Goal: Task Accomplishment & Management: Complete application form

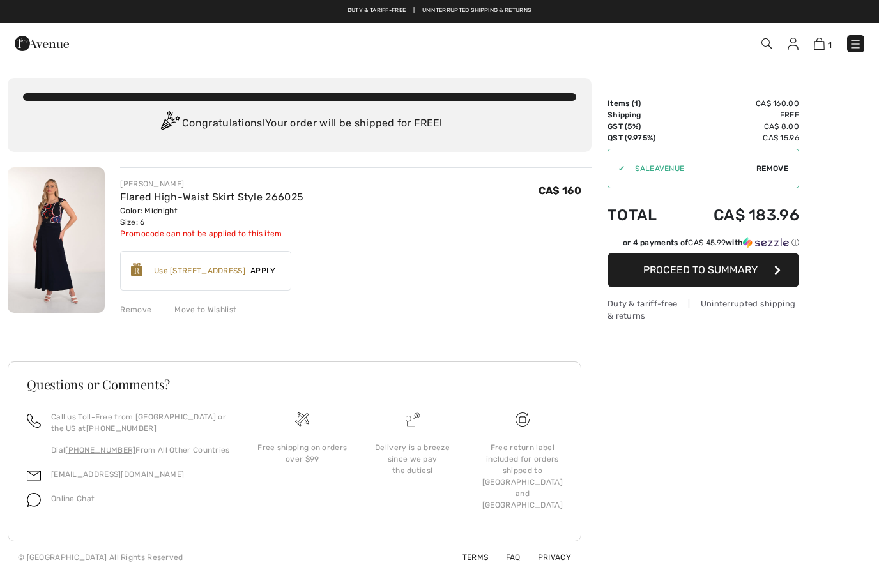
click at [141, 309] on div "Remove" at bounding box center [135, 310] width 31 height 12
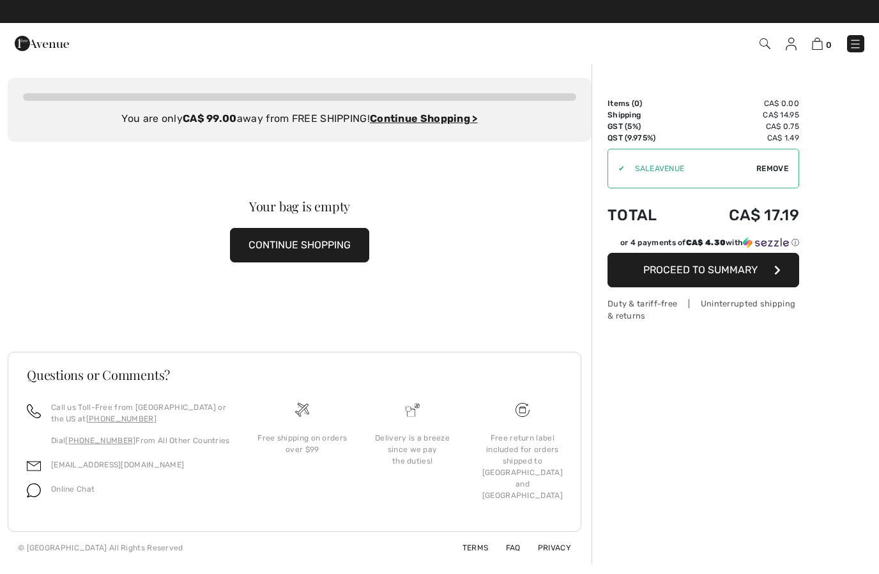
click at [792, 50] on img at bounding box center [791, 44] width 11 height 13
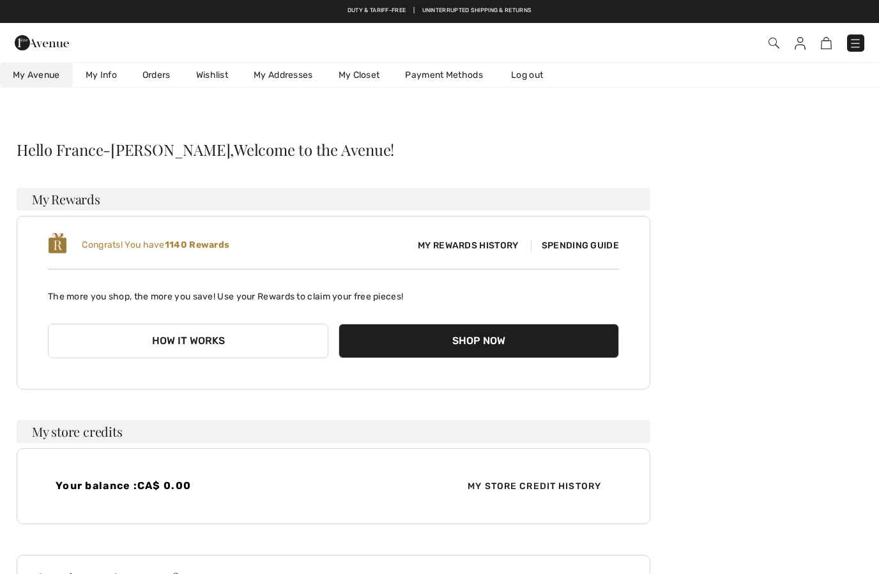
click at [862, 46] on img at bounding box center [855, 43] width 13 height 13
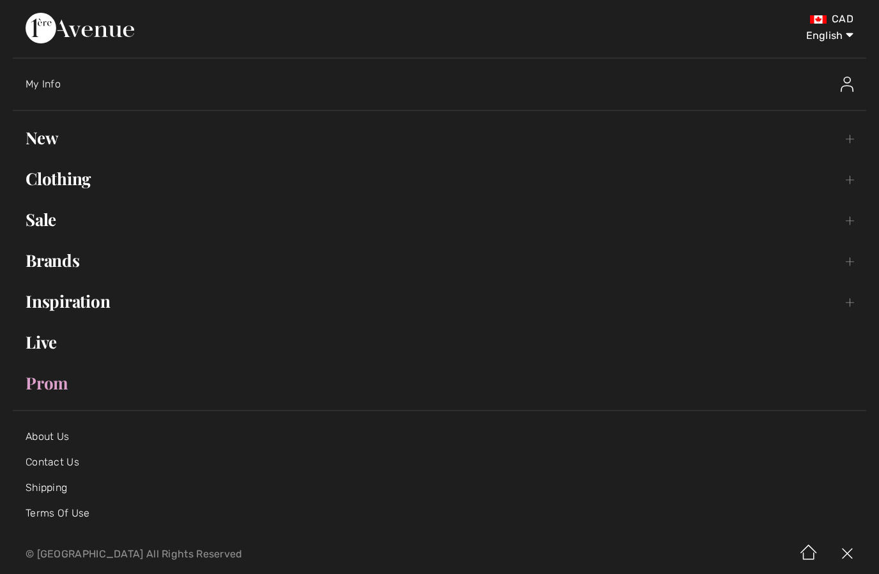
click at [836, 40] on select "English Français" at bounding box center [820, 33] width 66 height 38
select select "https://www.1ereavenue.com/fr/mon+compte/"
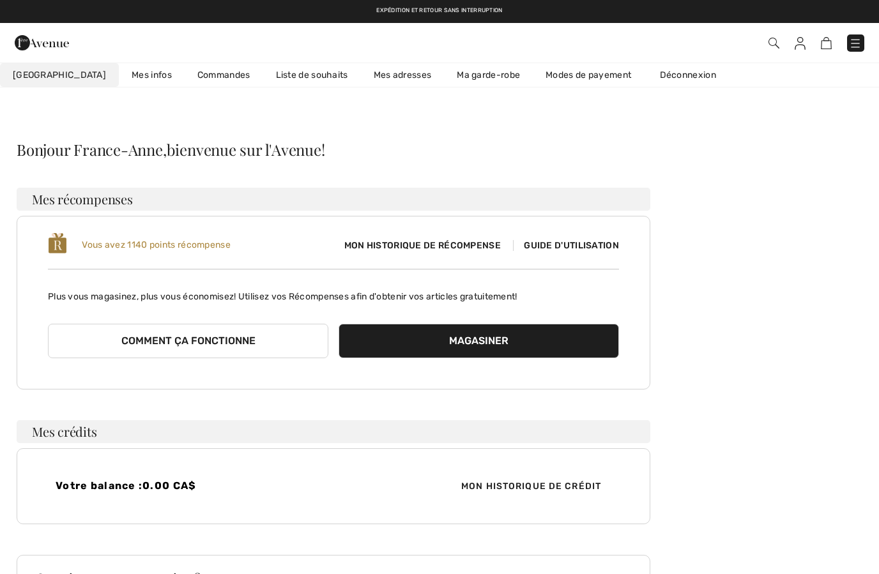
click at [804, 38] on img at bounding box center [800, 43] width 11 height 13
click at [197, 73] on link "Commandes" at bounding box center [224, 75] width 79 height 24
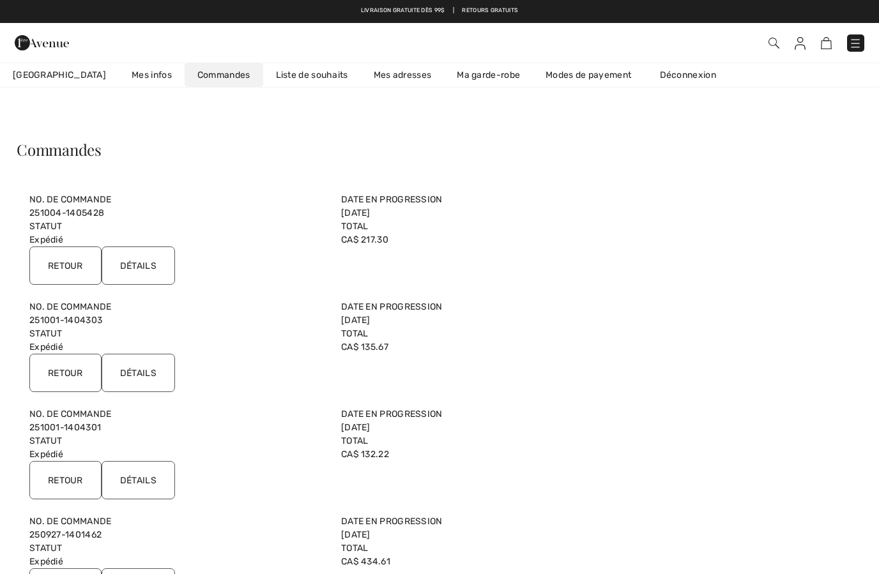
click at [71, 262] on input "Retour" at bounding box center [65, 266] width 72 height 38
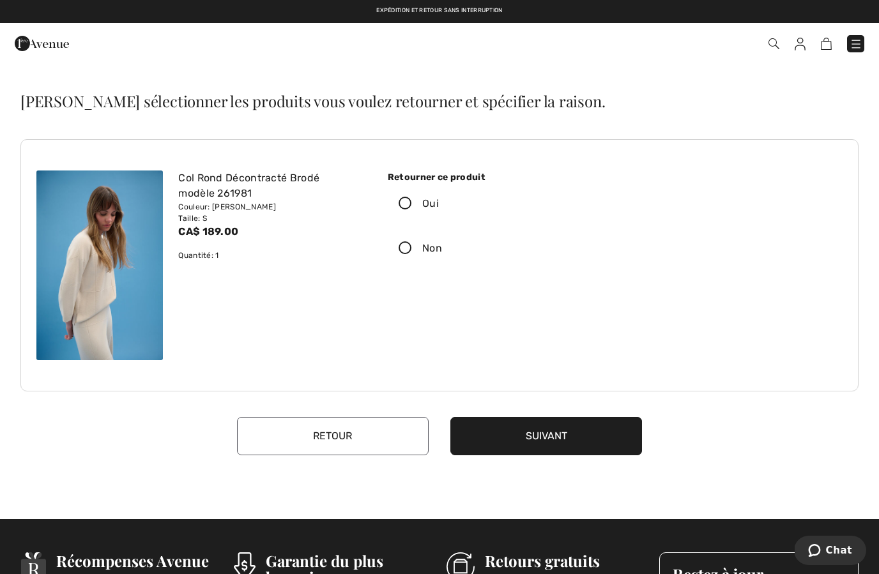
click at [407, 219] on label "Oui" at bounding box center [494, 204] width 212 height 40
click at [439, 219] on input "Oui" at bounding box center [443, 204] width 8 height 38
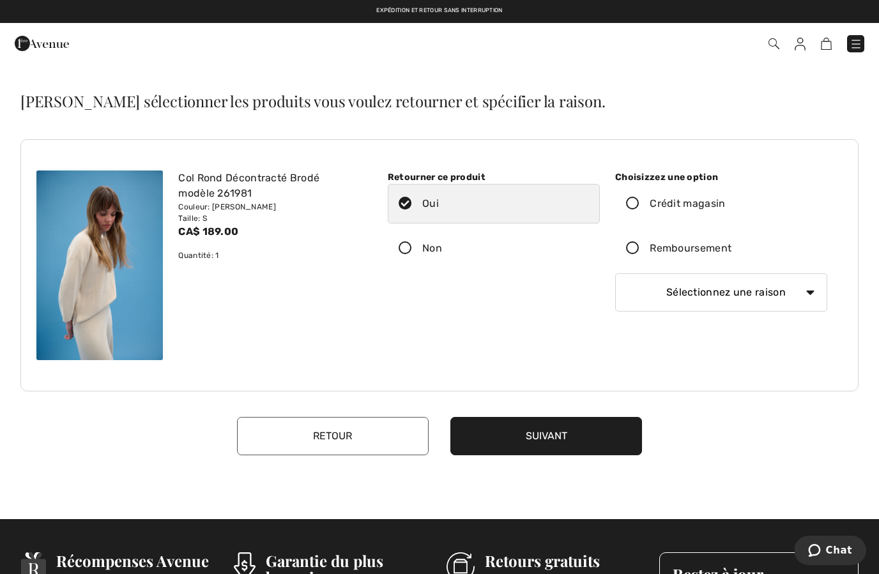
click at [634, 255] on icon at bounding box center [633, 248] width 34 height 13
click at [732, 255] on input "Remboursement" at bounding box center [736, 248] width 8 height 38
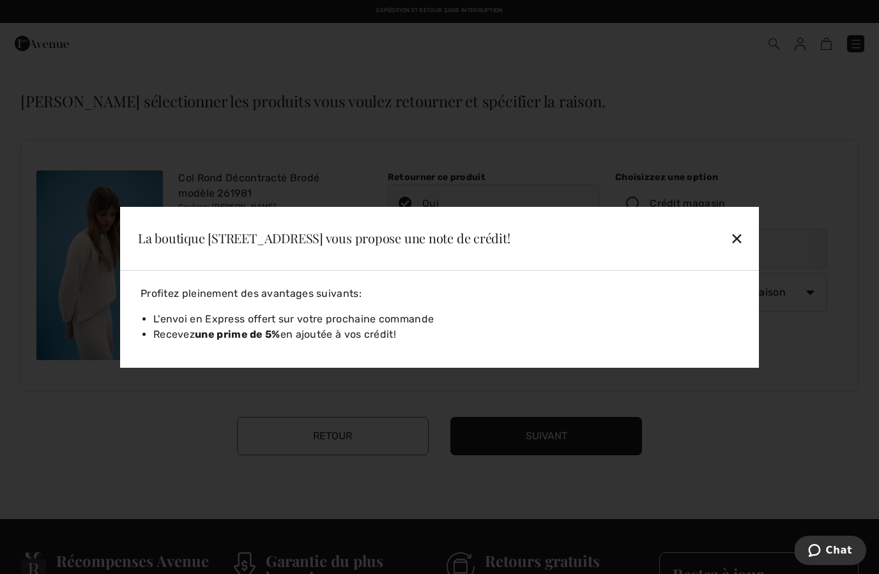
click at [730, 236] on div "✕" at bounding box center [675, 238] width 147 height 27
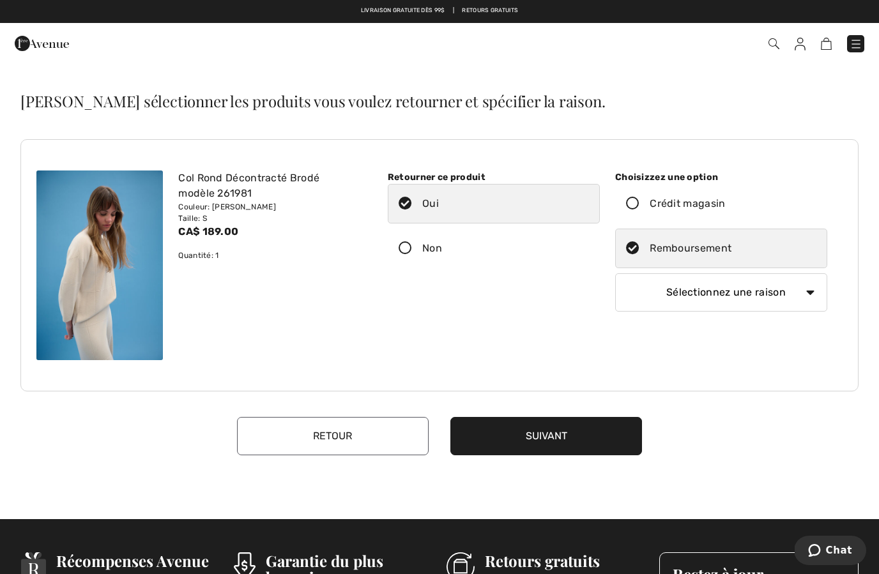
click at [806, 291] on select "Sélectionnez une raison Mauvaise taille/article reçu Ma commande est arrivée tr…" at bounding box center [721, 292] width 212 height 38
select select "4"
click at [558, 436] on button "Suivant" at bounding box center [546, 436] width 192 height 38
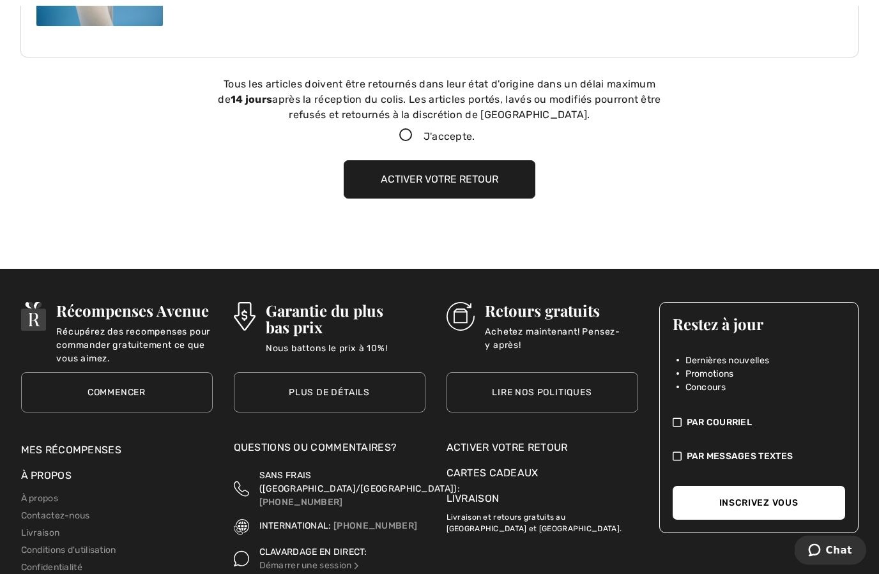
scroll to position [334, 0]
click at [399, 133] on icon at bounding box center [406, 135] width 34 height 13
click at [475, 133] on input "J'accepte." at bounding box center [479, 136] width 8 height 8
checkbox input "true"
click at [454, 192] on button "Activer votre retour" at bounding box center [440, 179] width 192 height 38
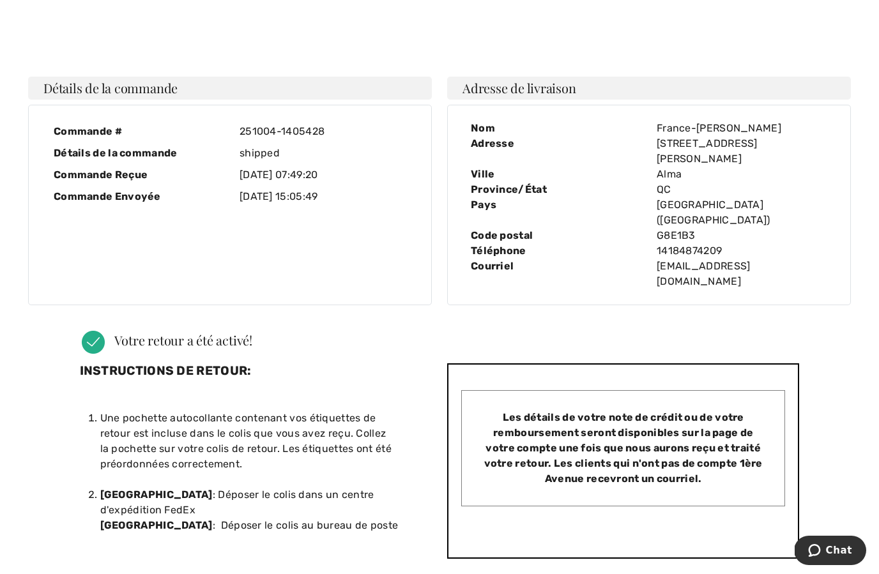
scroll to position [6, 0]
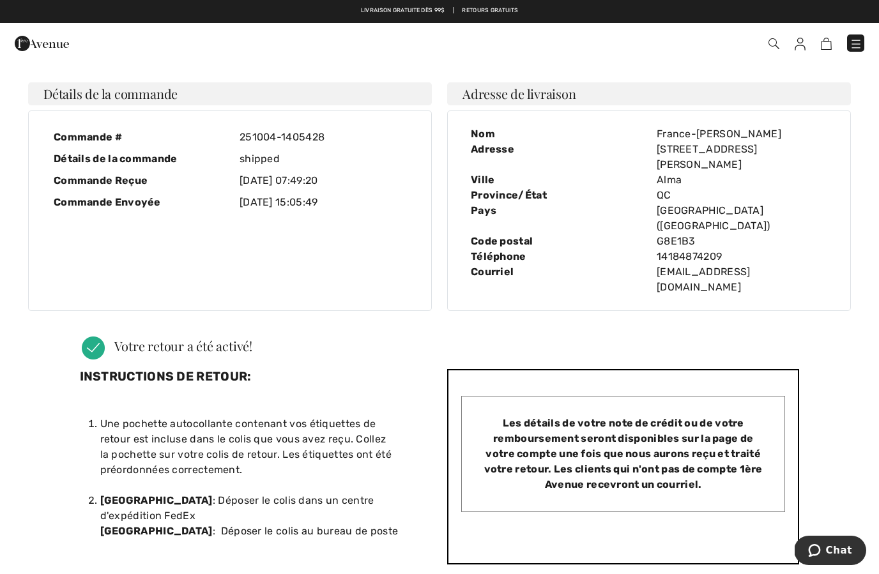
click at [847, 548] on span "Chat" at bounding box center [839, 551] width 26 height 12
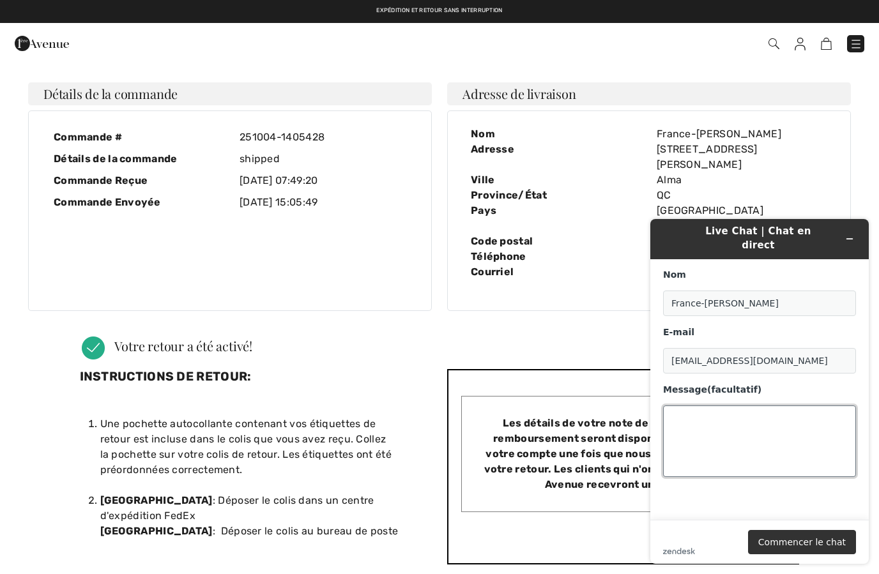
click at [734, 415] on textarea "Message (facultatif)" at bounding box center [759, 442] width 193 height 72
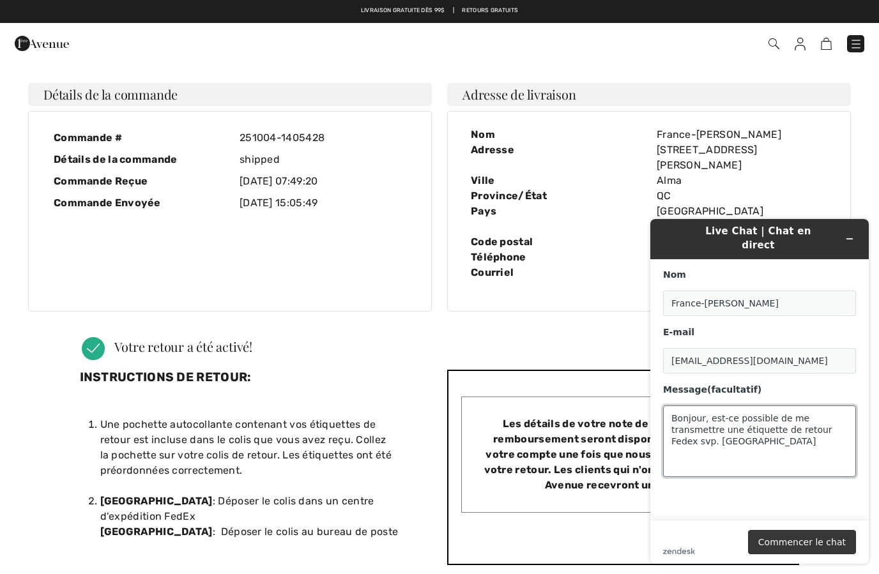
type textarea "Bonjour, est-ce possible de me transmettre une étiquette de retour Fedex svp. […"
click at [824, 540] on button "Commencer le chat" at bounding box center [802, 542] width 108 height 24
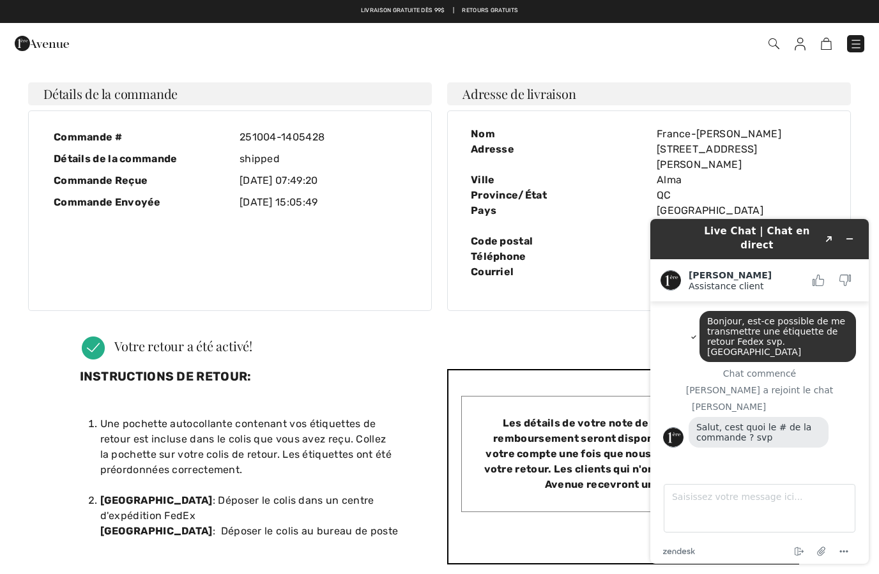
scroll to position [0, 0]
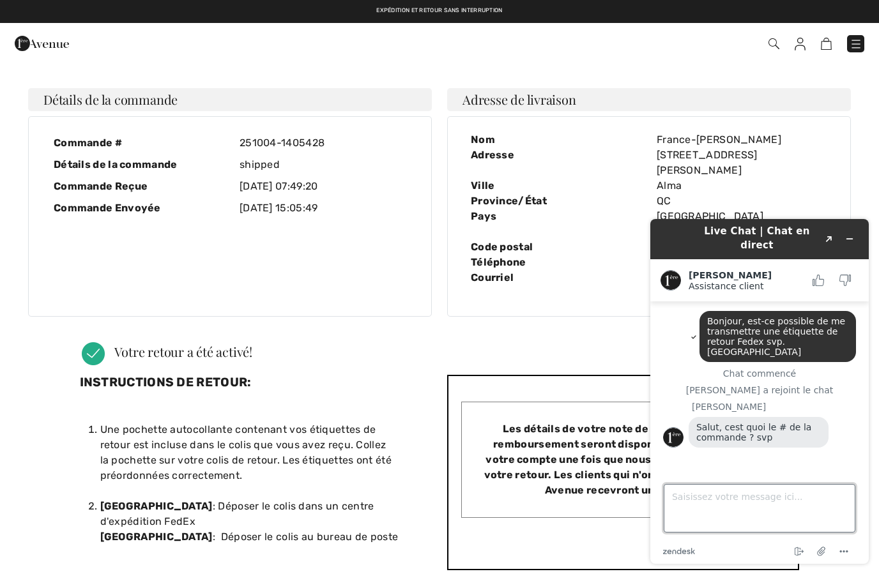
click at [716, 506] on textarea "Saisissez votre message ici..." at bounding box center [760, 508] width 192 height 49
type textarea "251004-1405428"
